Goal: Information Seeking & Learning: Learn about a topic

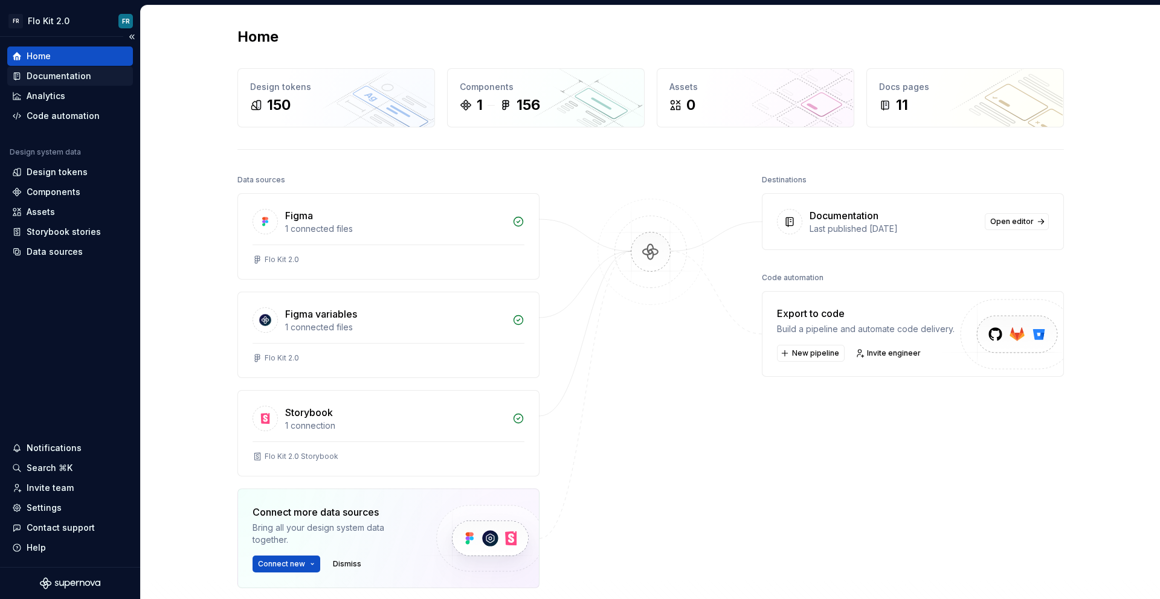
click at [69, 83] on div "Documentation" at bounding box center [70, 75] width 126 height 19
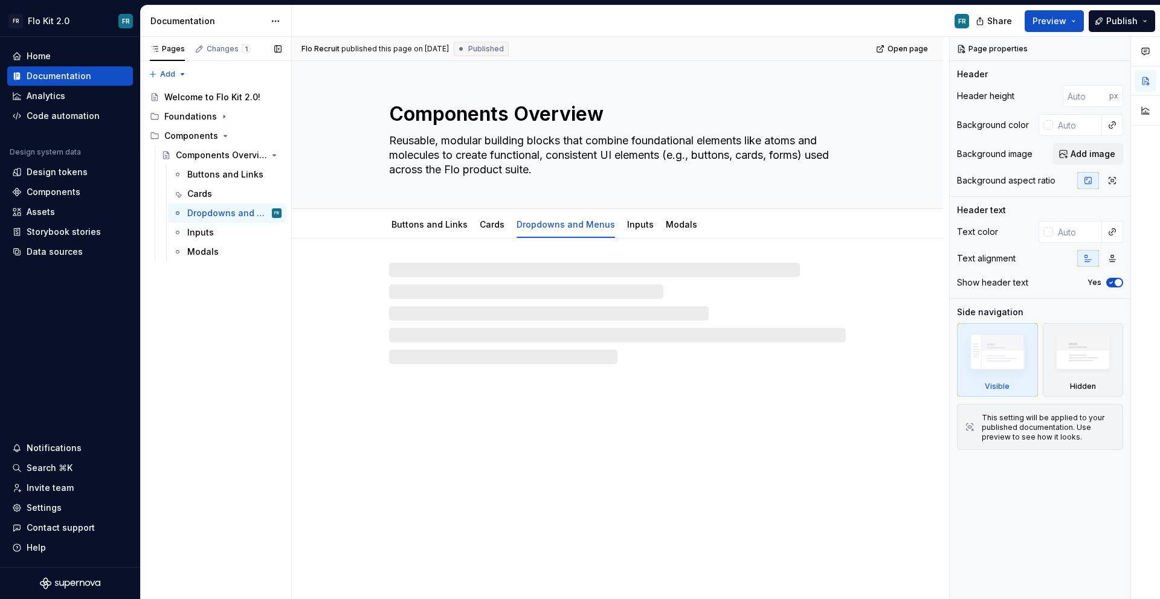
type textarea "*"
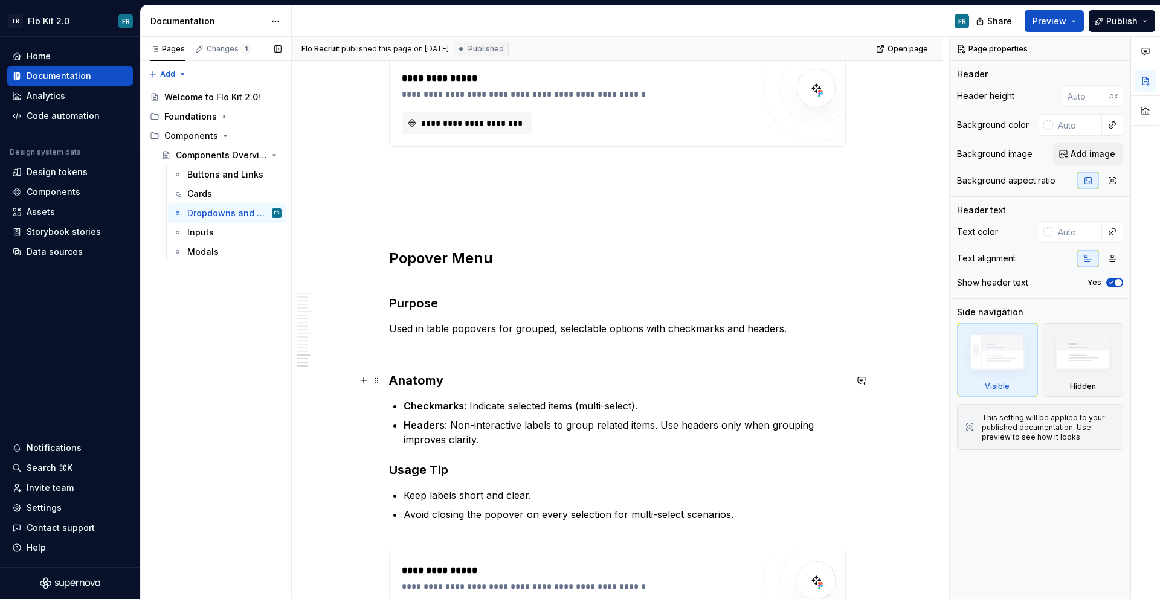
scroll to position [3242, 0]
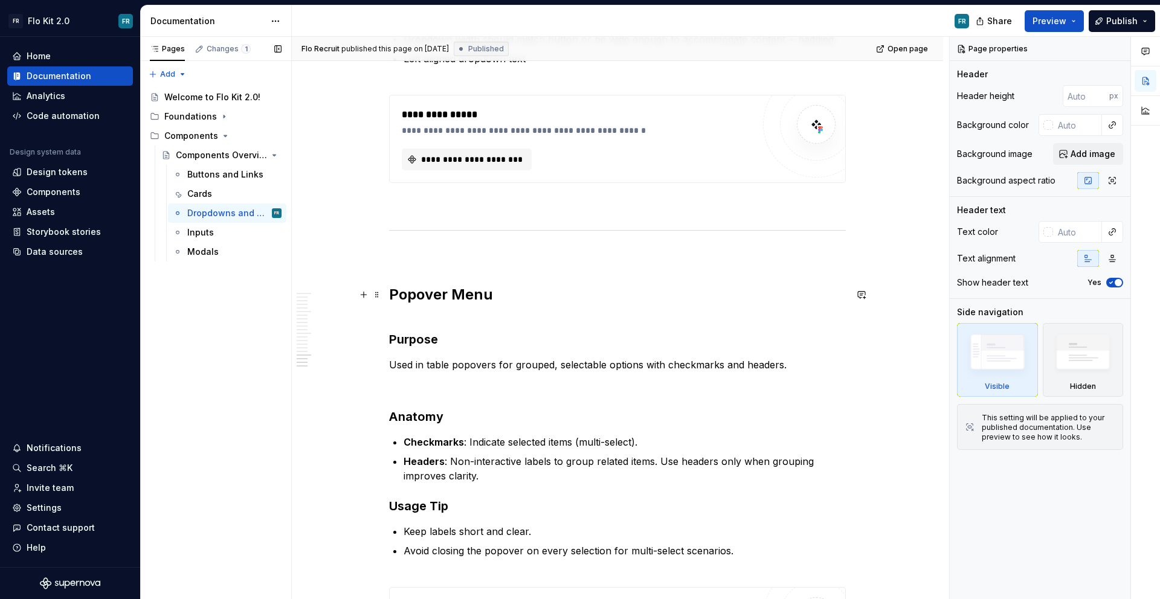
click at [414, 293] on h2 "Popover Menu" at bounding box center [617, 294] width 457 height 19
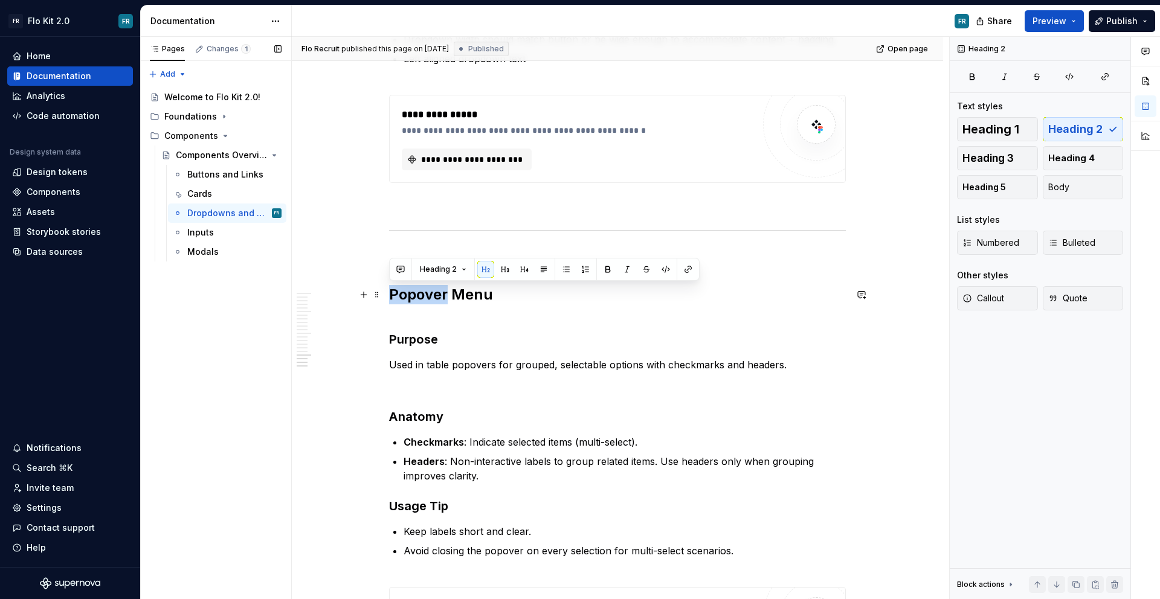
click at [414, 293] on h2 "Popover Menu" at bounding box center [617, 294] width 457 height 19
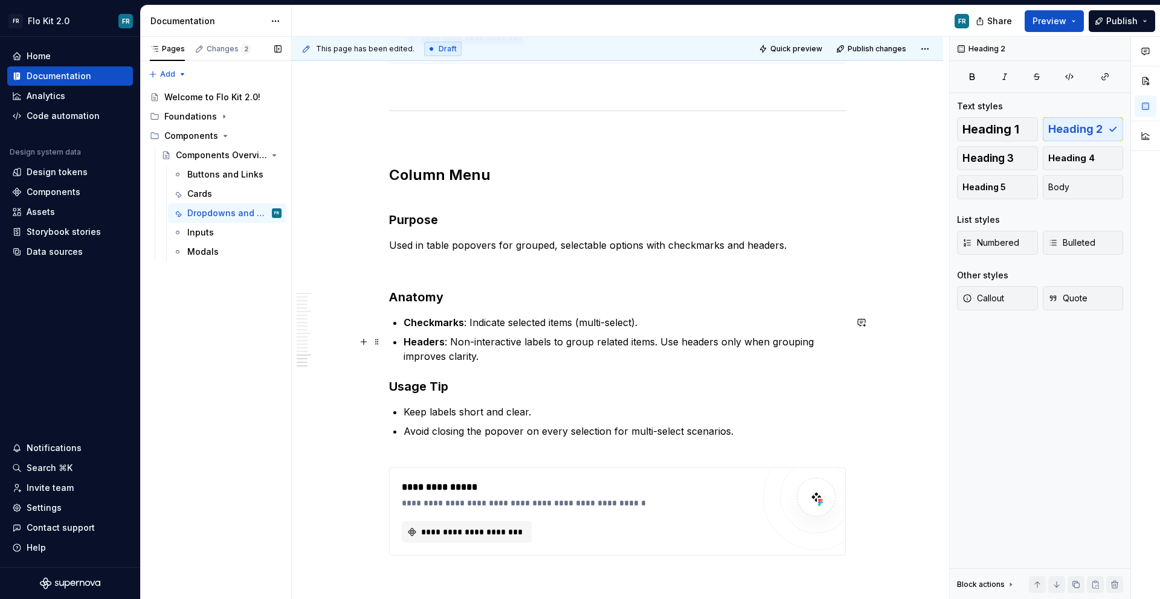
scroll to position [3363, 0]
click at [449, 244] on p "Used in table popovers for grouped, selectable options with checkmarks and head…" at bounding box center [617, 243] width 457 height 15
click at [480, 247] on p "Used in tables popovers for grouped, selectable options with checkmarks and hea…" at bounding box center [617, 243] width 457 height 15
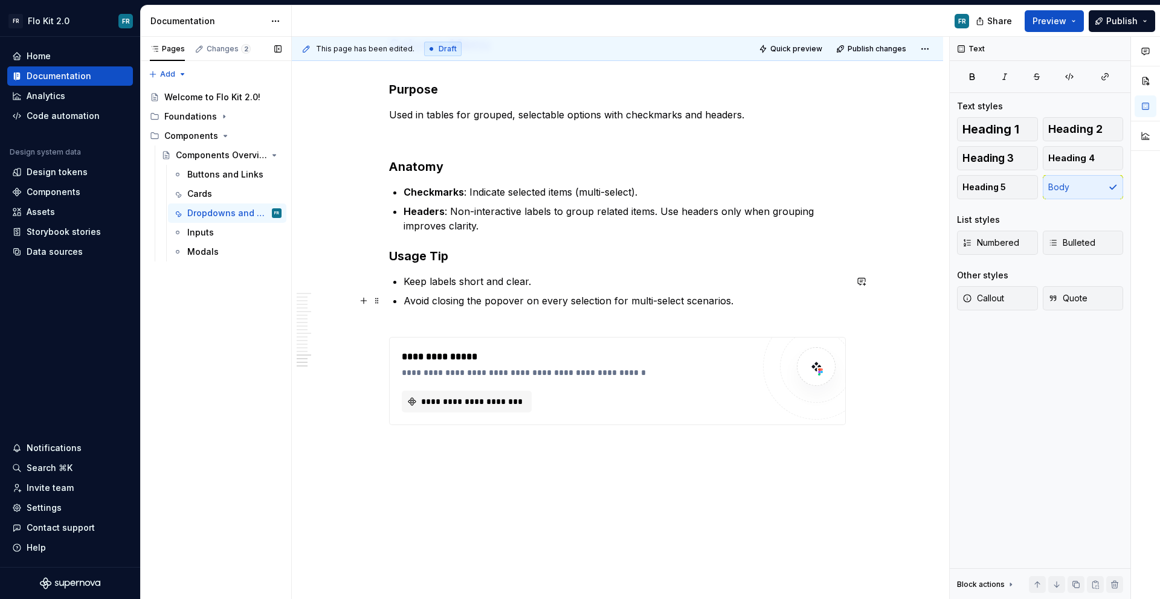
scroll to position [3493, 0]
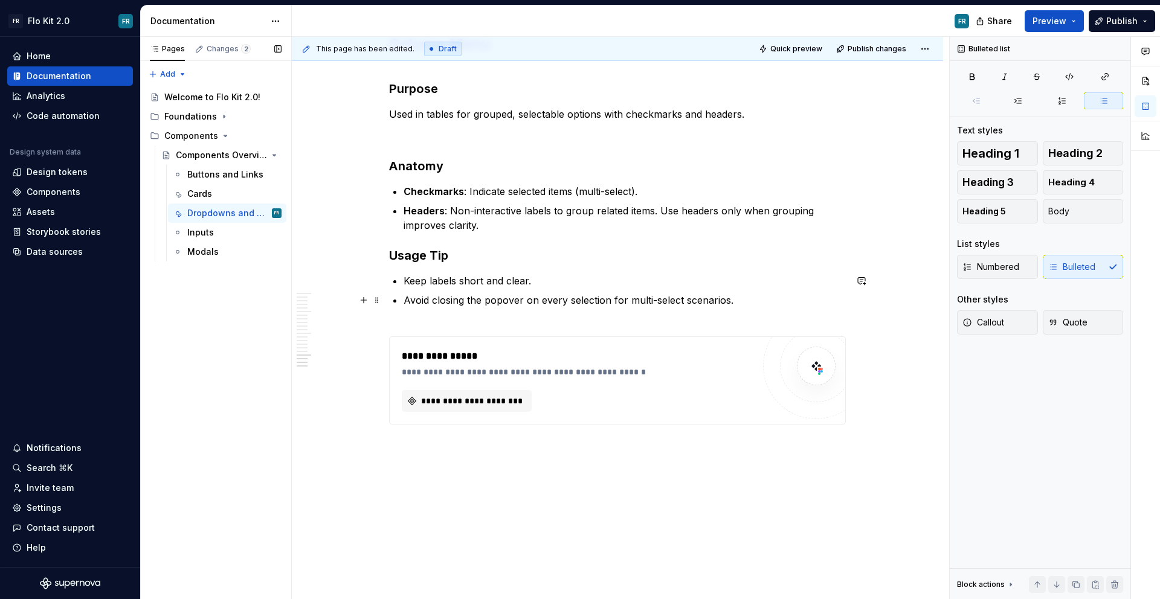
click at [414, 302] on p "Avoid closing the popover on every selection for multi-select scenarios." at bounding box center [625, 307] width 442 height 29
click at [769, 294] on p "Popover should not close on every selection for multi-select scenarios." at bounding box center [625, 307] width 442 height 29
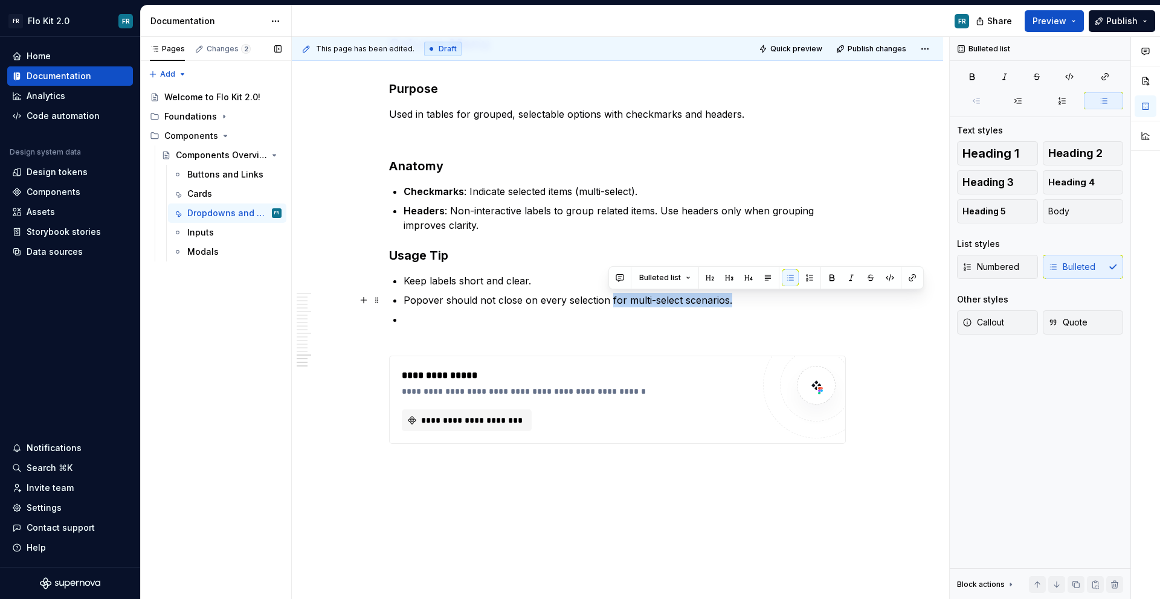
drag, startPoint x: 733, startPoint y: 301, endPoint x: 608, endPoint y: 300, distance: 125.1
click at [608, 300] on p "Popover should not close on every selection for multi-select scenarios." at bounding box center [625, 300] width 442 height 15
click at [549, 278] on p "Keep labels short and clear." at bounding box center [625, 281] width 442 height 15
click at [563, 284] on p "Keep labels short and clear." at bounding box center [625, 281] width 442 height 15
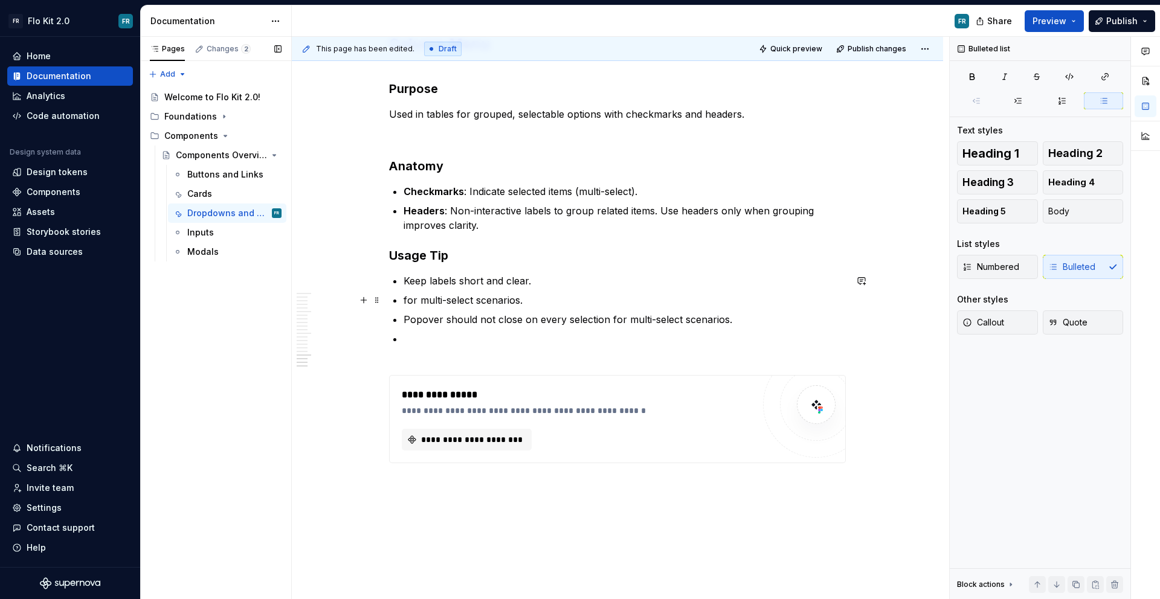
click at [407, 300] on p "for multi-select scenarios." at bounding box center [625, 300] width 442 height 15
click at [556, 299] on p "For multi-select scenarios." at bounding box center [625, 300] width 442 height 15
click at [697, 297] on p "For multi-select scenarios, the table will reflect the selection/unselections w" at bounding box center [625, 300] width 442 height 15
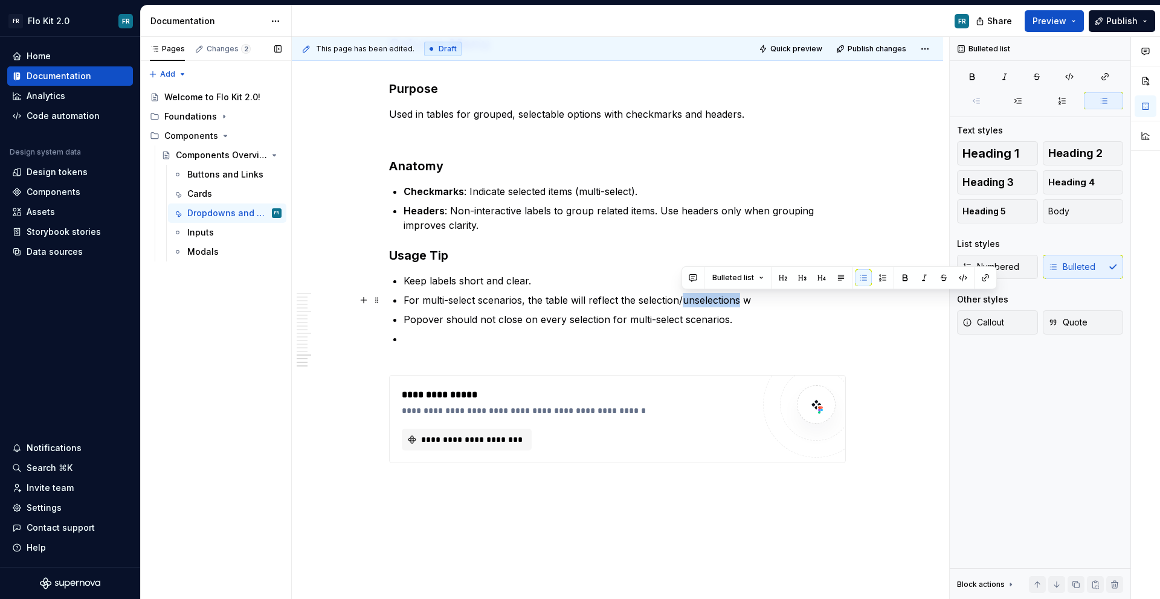
click at [709, 303] on p "For multi-select scenarios, the table will reflect the selection/unselections w" at bounding box center [625, 300] width 442 height 15
click at [592, 333] on p at bounding box center [625, 346] width 442 height 29
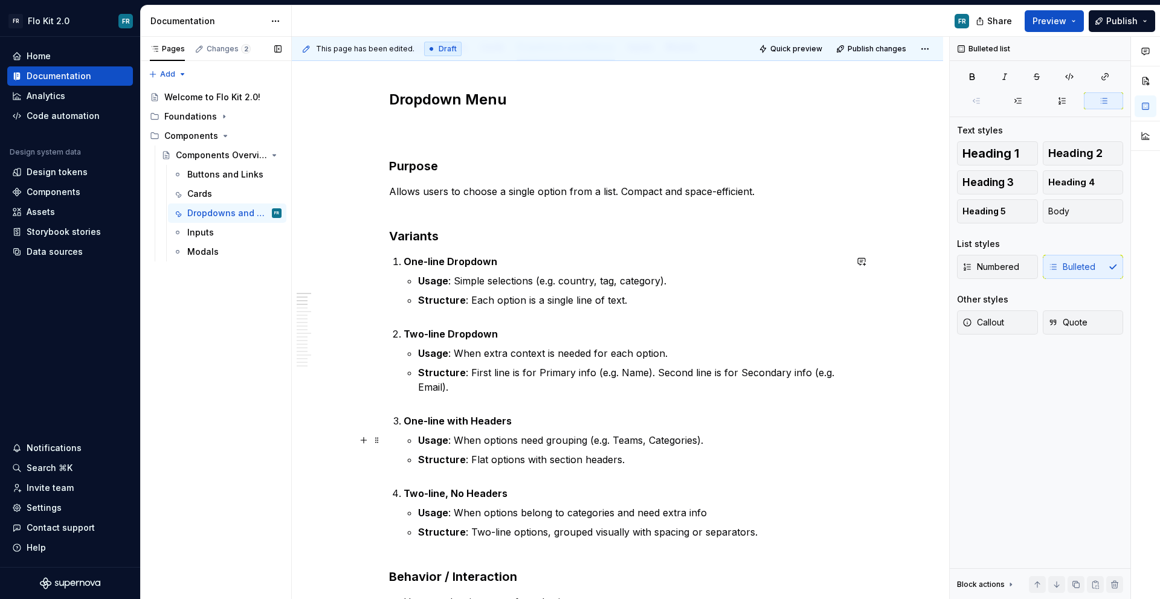
scroll to position [181, 0]
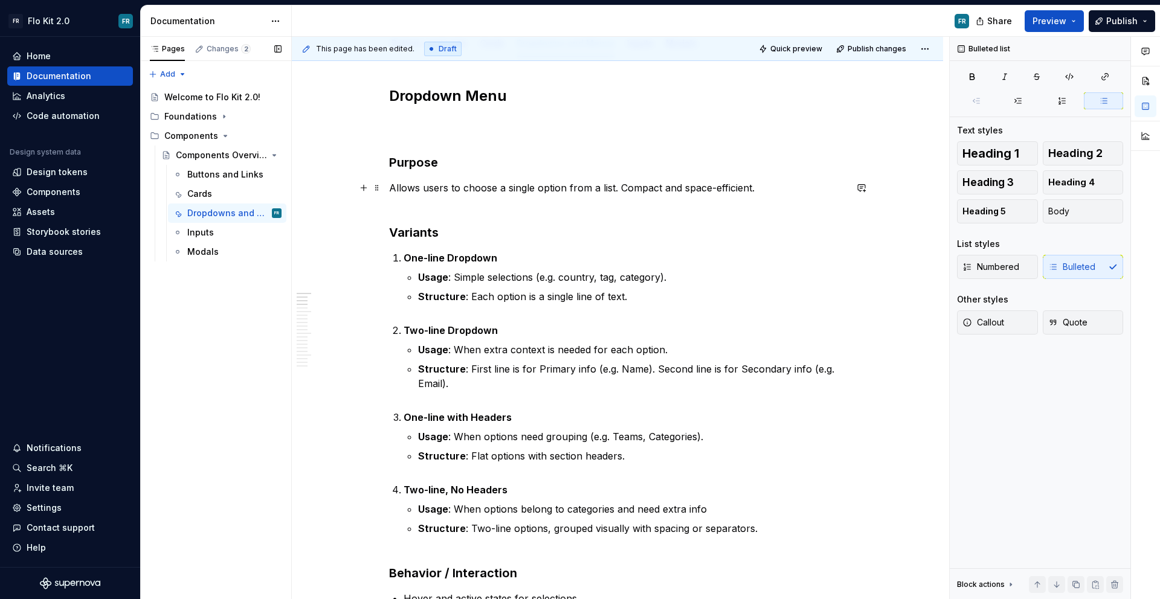
click at [782, 187] on p "Allows users to choose a single option from a list. Compact and space-efficient." at bounding box center [617, 195] width 457 height 29
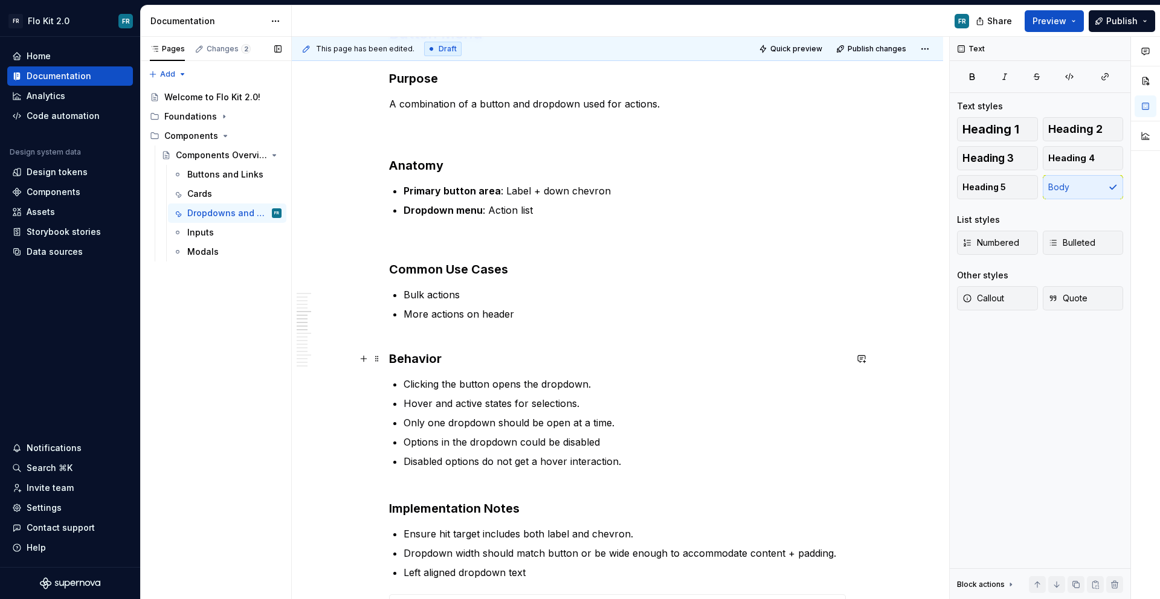
scroll to position [1939, 0]
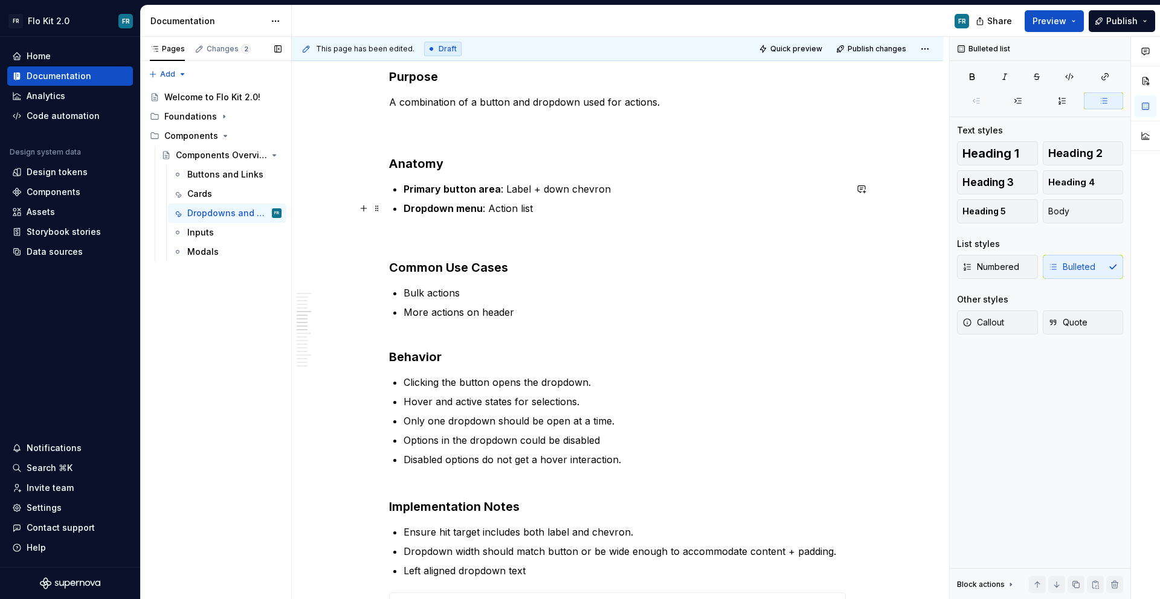
click at [547, 205] on p "Dropdown menu : Action list" at bounding box center [625, 223] width 442 height 44
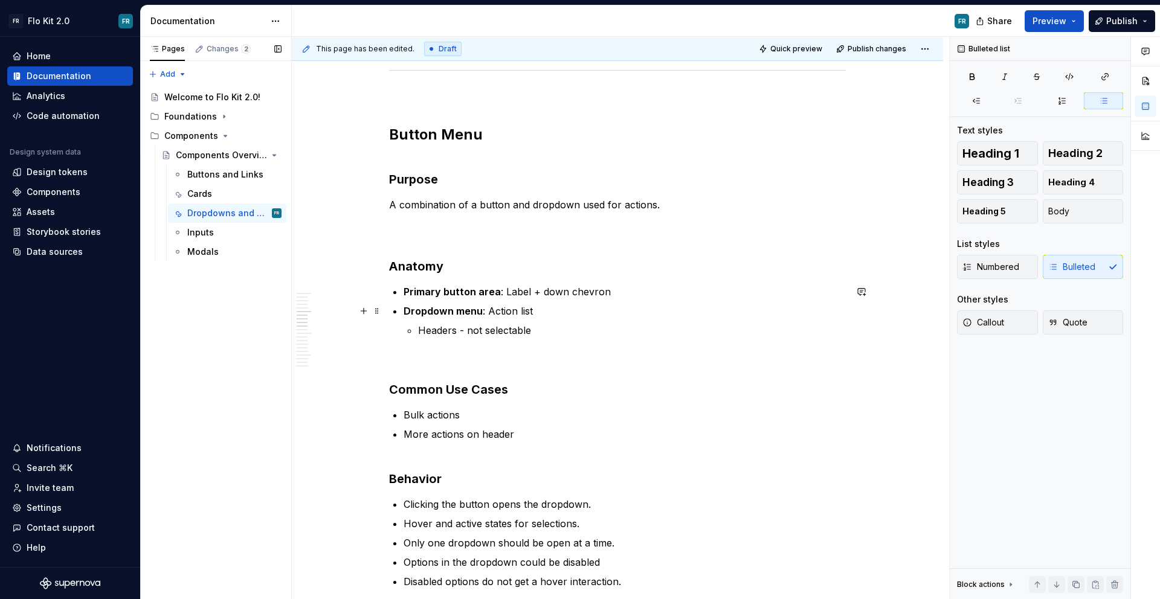
scroll to position [1839, 0]
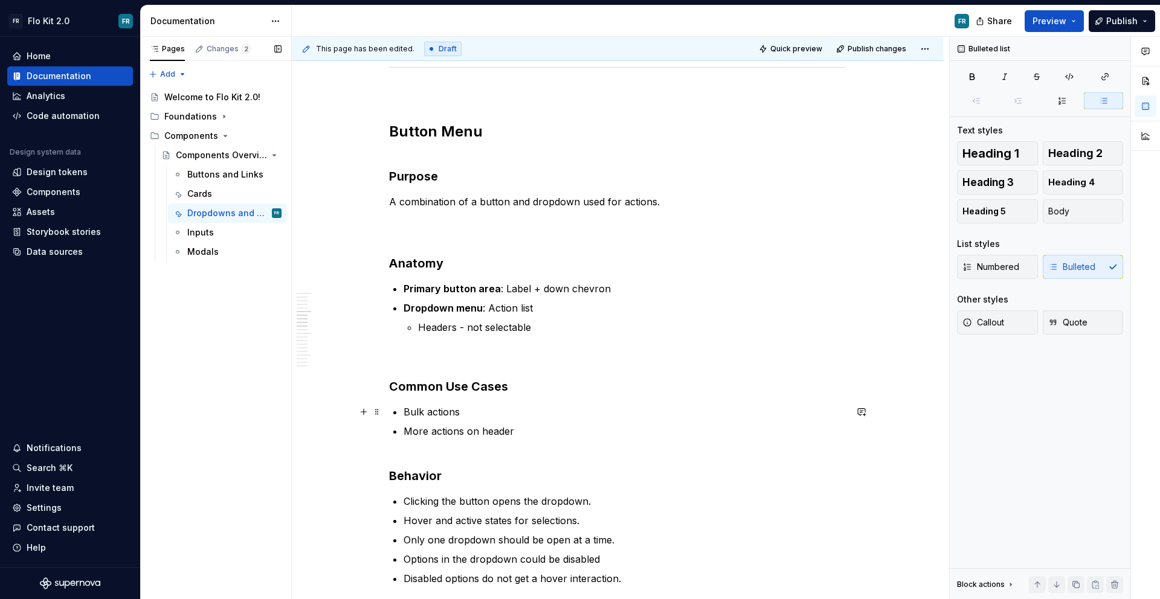
click at [468, 408] on p "Bulk actions" at bounding box center [625, 412] width 442 height 15
click at [546, 321] on p "Headers - not selectable" at bounding box center [632, 342] width 428 height 44
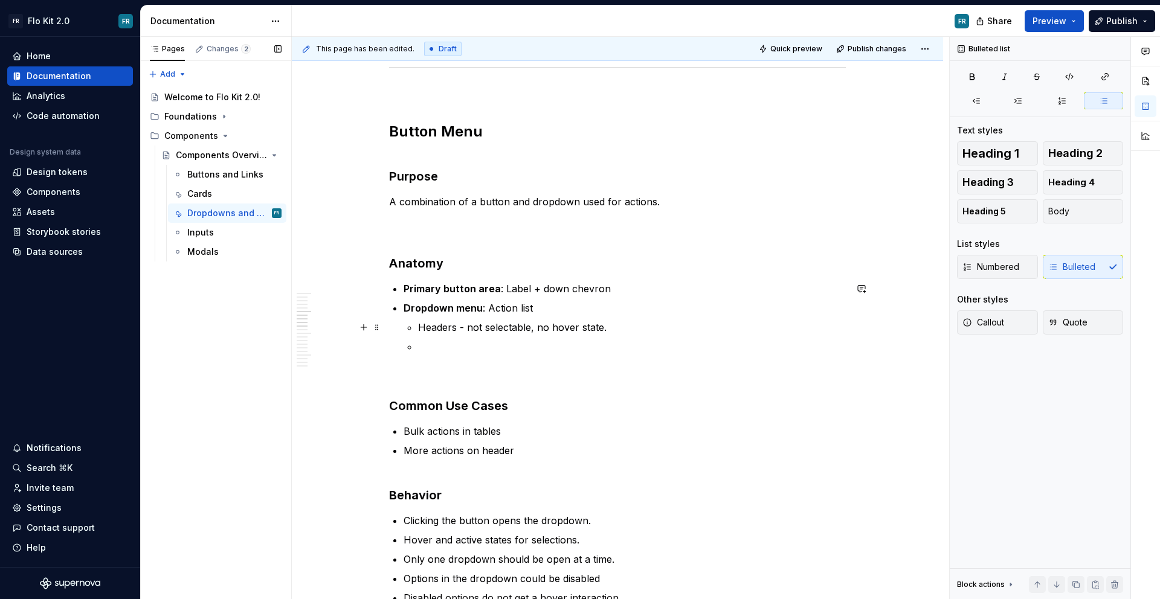
click at [654, 321] on p "Headers - not selectable, no hover state." at bounding box center [632, 327] width 428 height 15
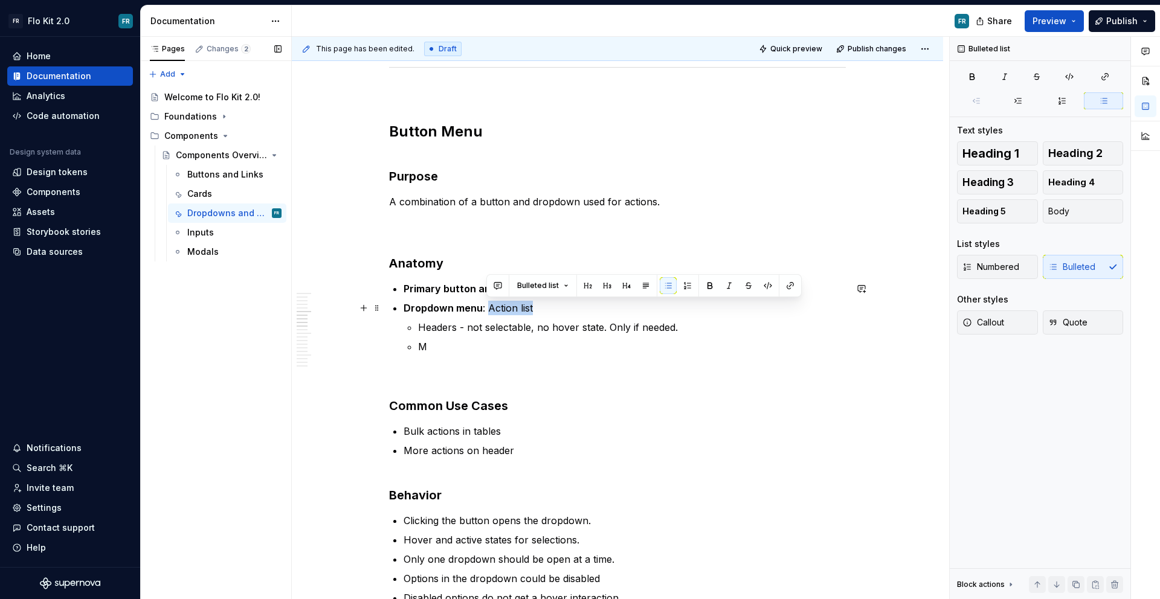
drag, startPoint x: 557, startPoint y: 311, endPoint x: 488, endPoint y: 309, distance: 69.5
click at [488, 309] on p "Dropdown menu : Action list" at bounding box center [625, 308] width 442 height 15
click at [447, 346] on p "M" at bounding box center [632, 362] width 428 height 44
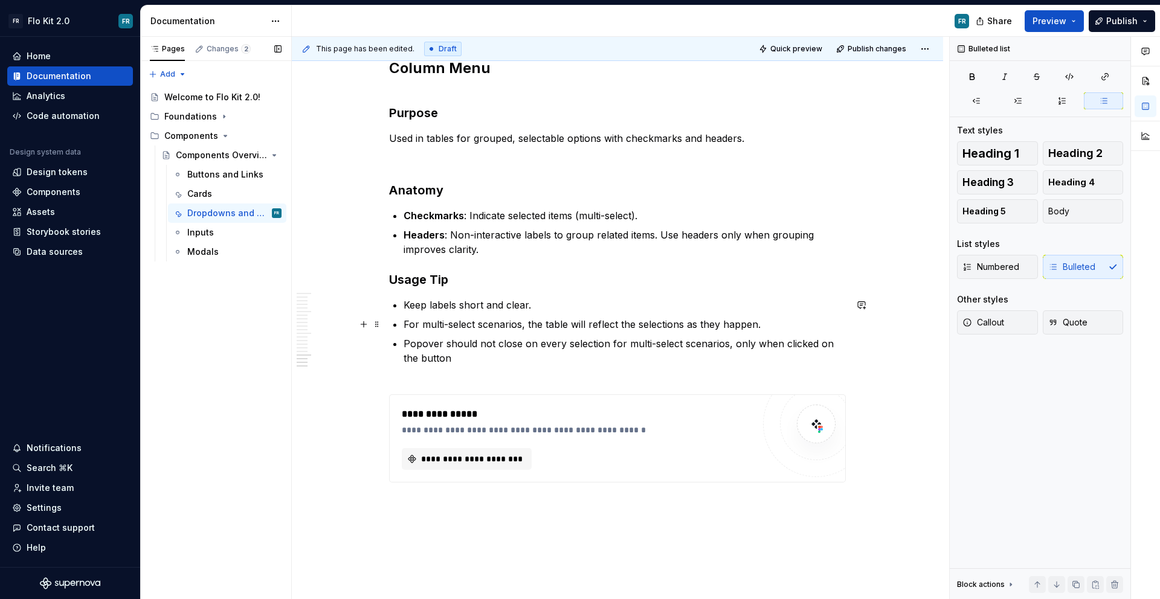
scroll to position [3599, 0]
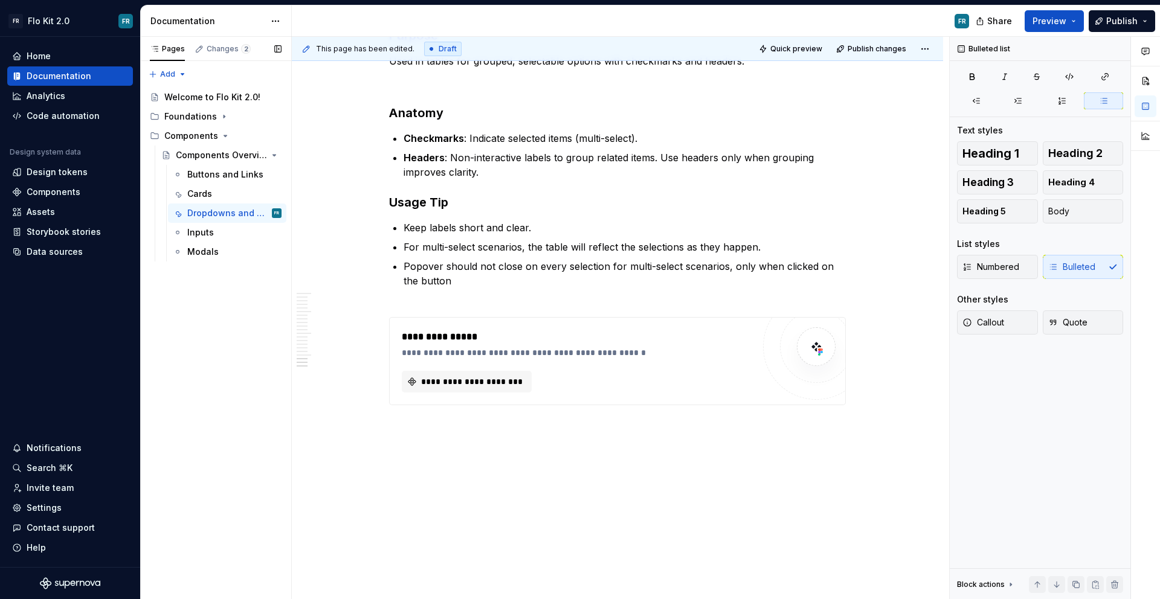
type textarea "*"
